Goal: Transaction & Acquisition: Purchase product/service

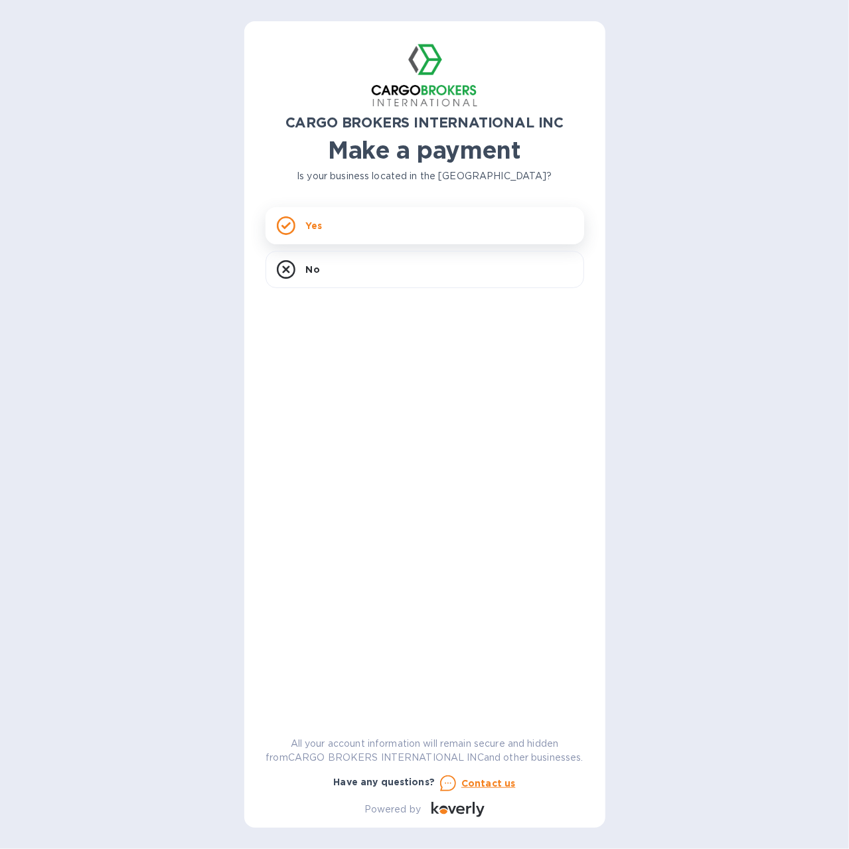
click at [318, 222] on p "Yes" at bounding box center [314, 225] width 16 height 13
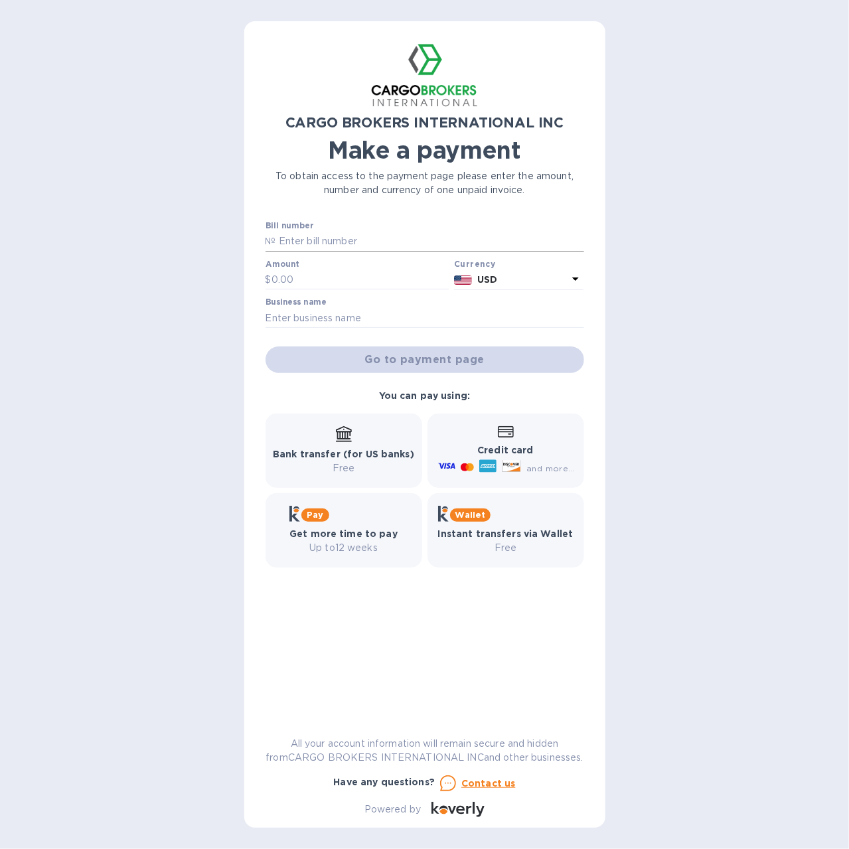
click at [312, 241] on input "text" at bounding box center [430, 242] width 308 height 20
type input "i"
type input "I00000673"
click at [270, 278] on p "$" at bounding box center [269, 280] width 6 height 14
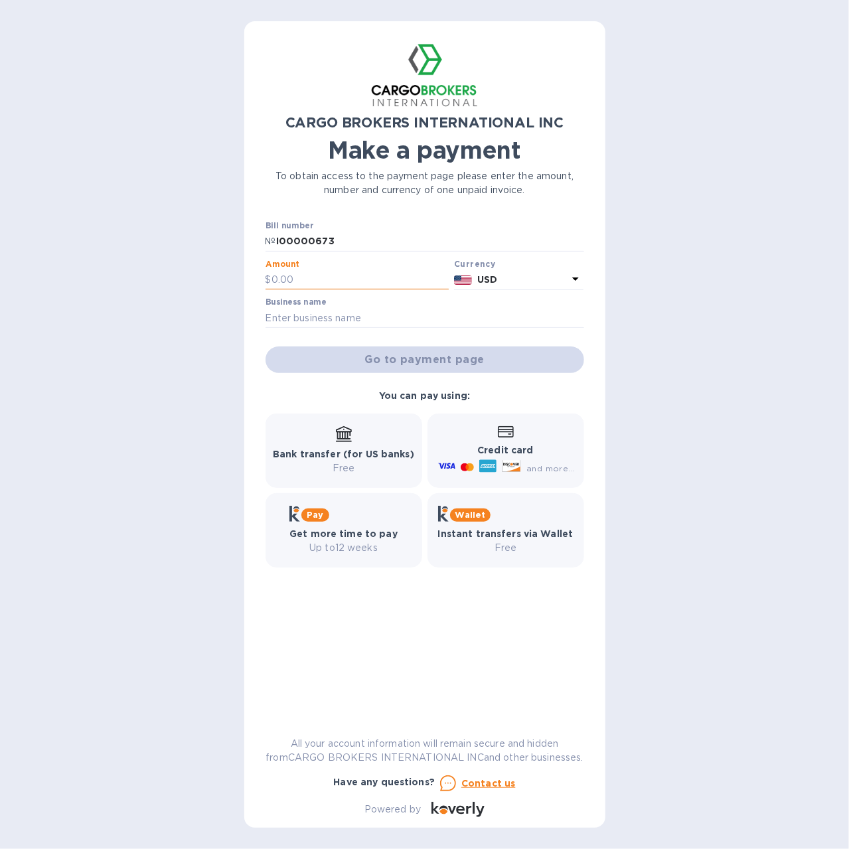
click at [307, 281] on input "text" at bounding box center [360, 280] width 178 height 20
type input "3,900"
click at [311, 315] on input "text" at bounding box center [425, 318] width 319 height 20
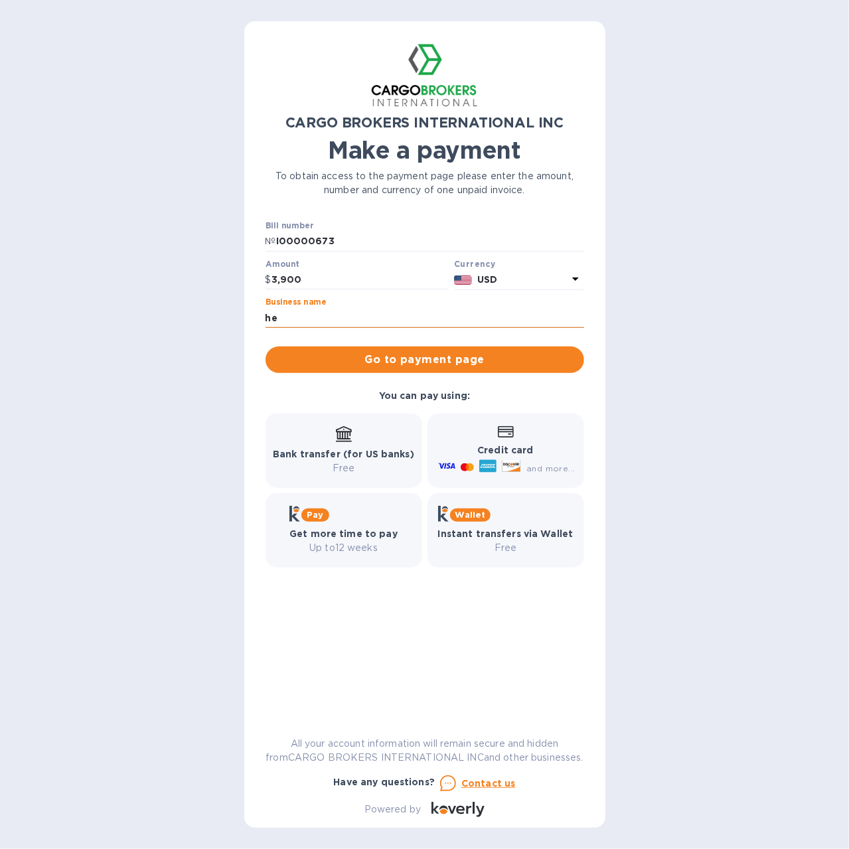
type input "h"
type input "HENCEL INC"
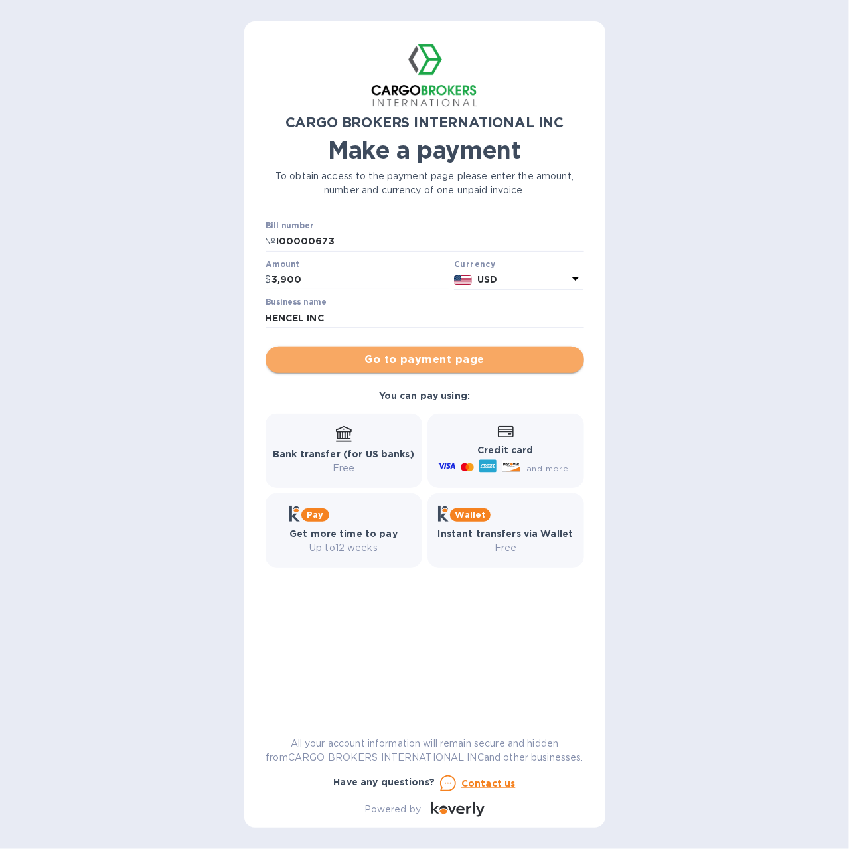
click at [434, 362] on span "Go to payment page" at bounding box center [424, 360] width 297 height 16
